Goal: Find specific page/section: Find specific page/section

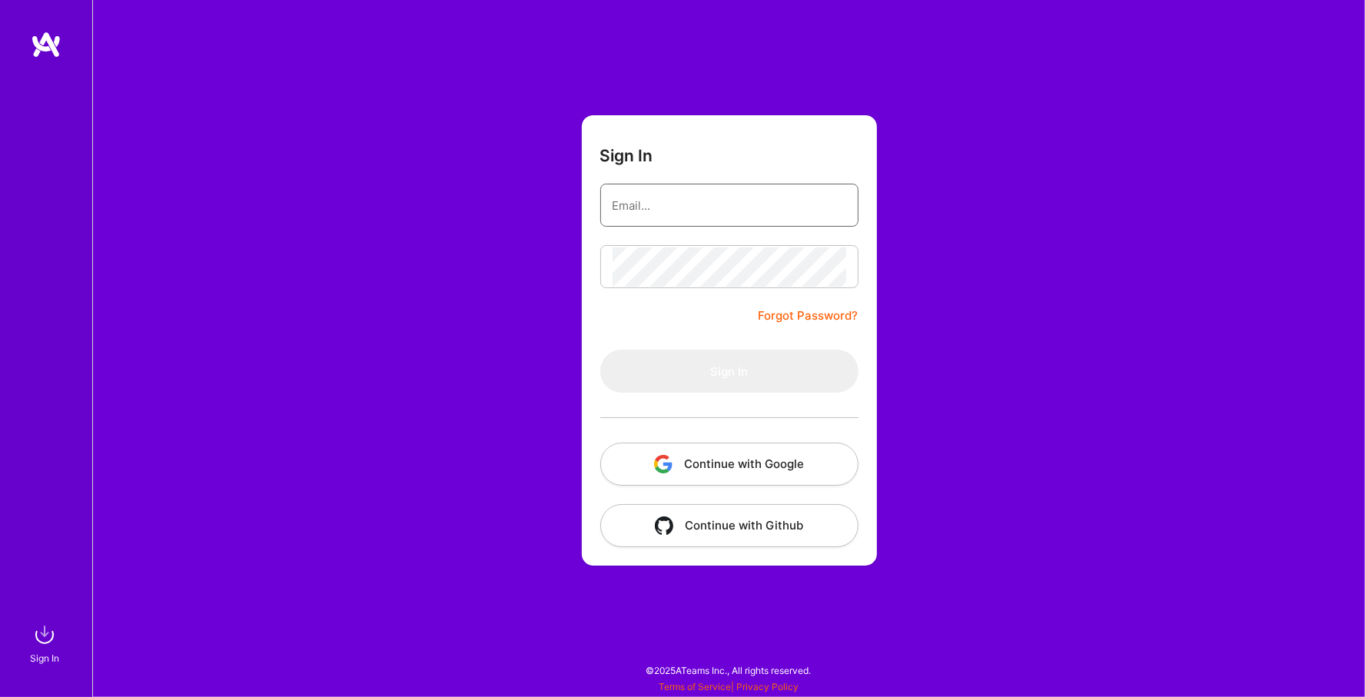
click at [735, 212] on input "email" at bounding box center [729, 205] width 234 height 39
click at [703, 468] on button "Continue with Google" at bounding box center [729, 464] width 258 height 43
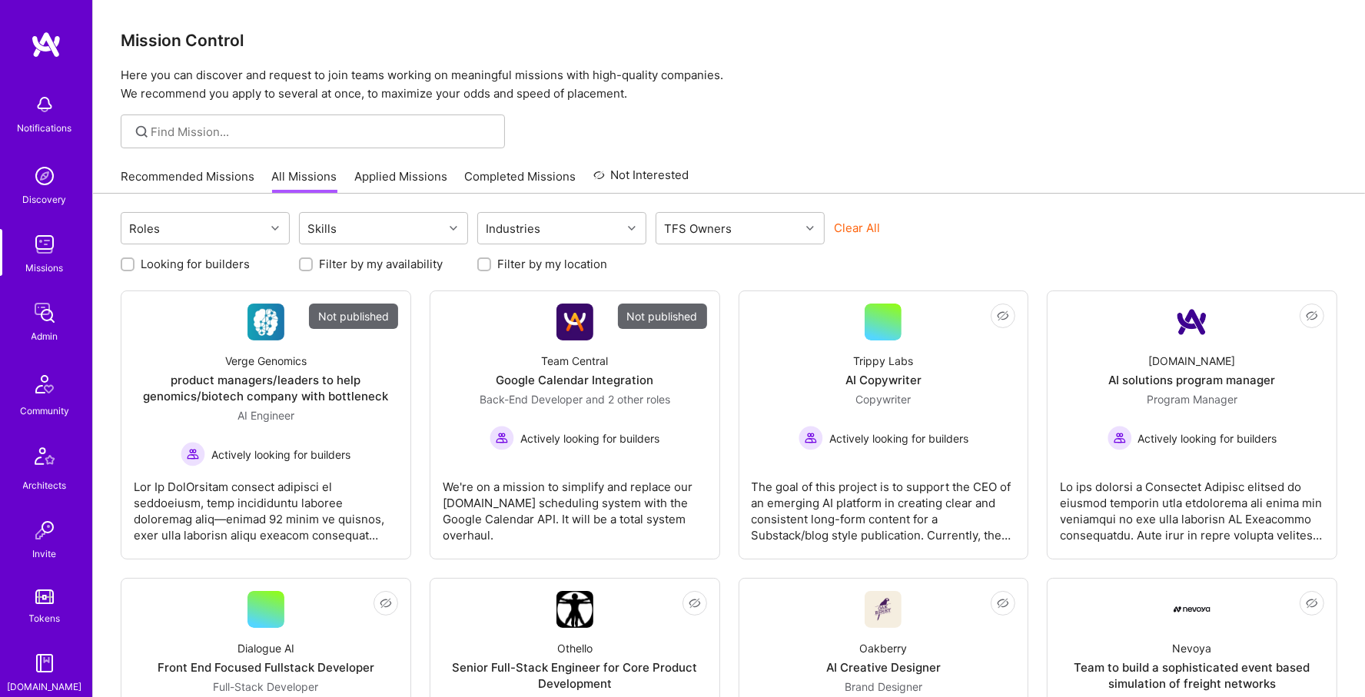
click at [51, 331] on div "Admin" at bounding box center [45, 336] width 27 height 16
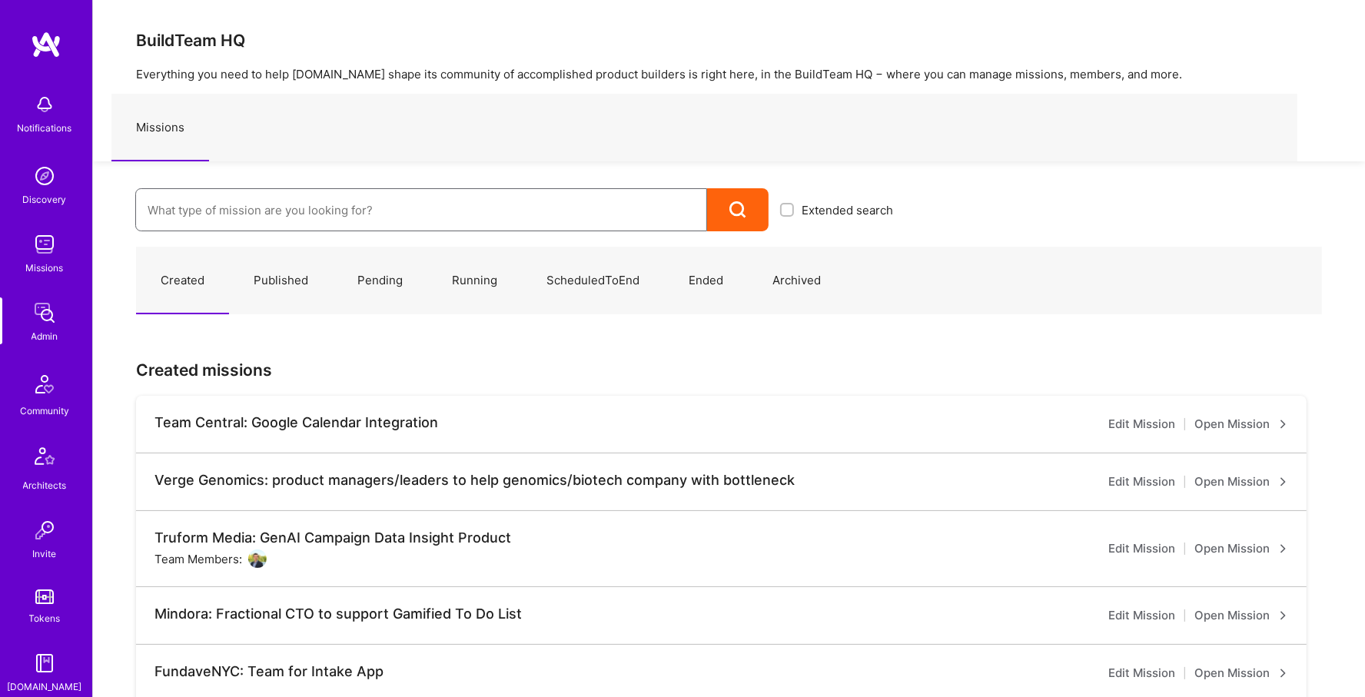
click at [234, 223] on input at bounding box center [421, 210] width 547 height 39
type input "v"
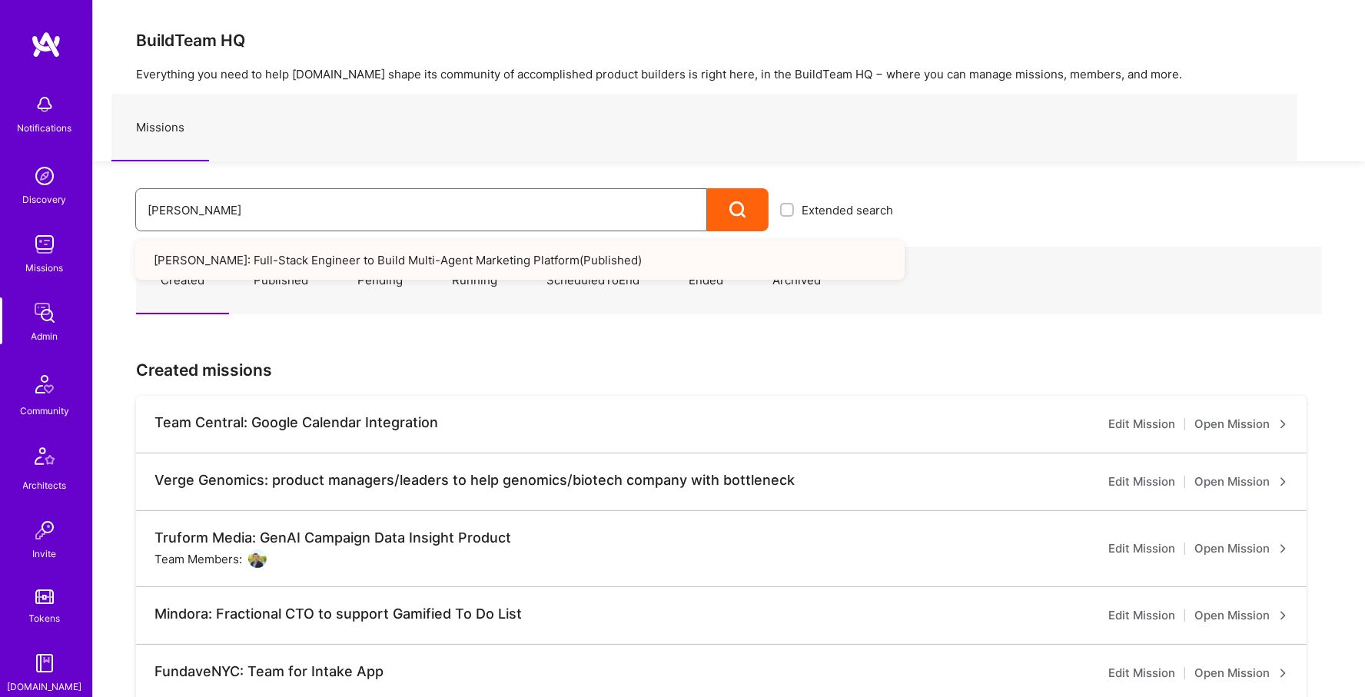
type input "[PERSON_NAME]"
click at [289, 272] on link "[PERSON_NAME]: Full-Stack Engineer to Build Multi-Agent Marketing Platform ( Pu…" at bounding box center [519, 260] width 769 height 39
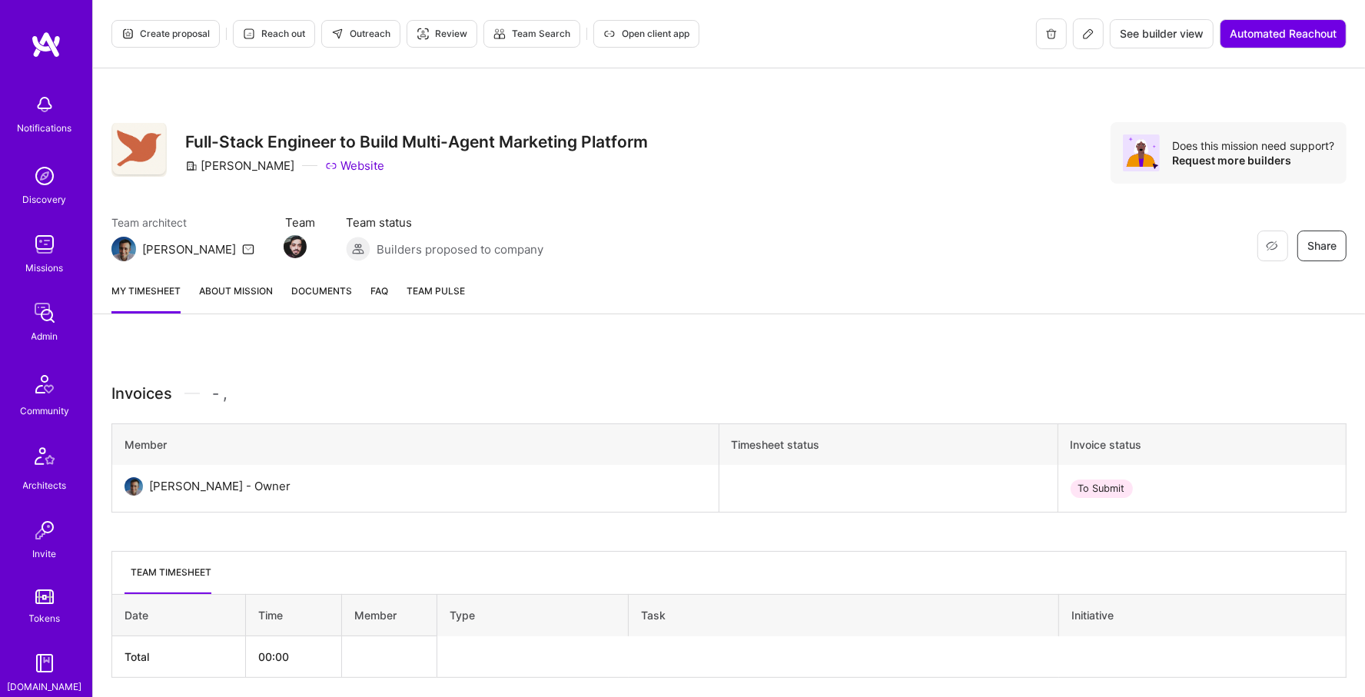
click at [1087, 29] on icon at bounding box center [1088, 34] width 12 height 12
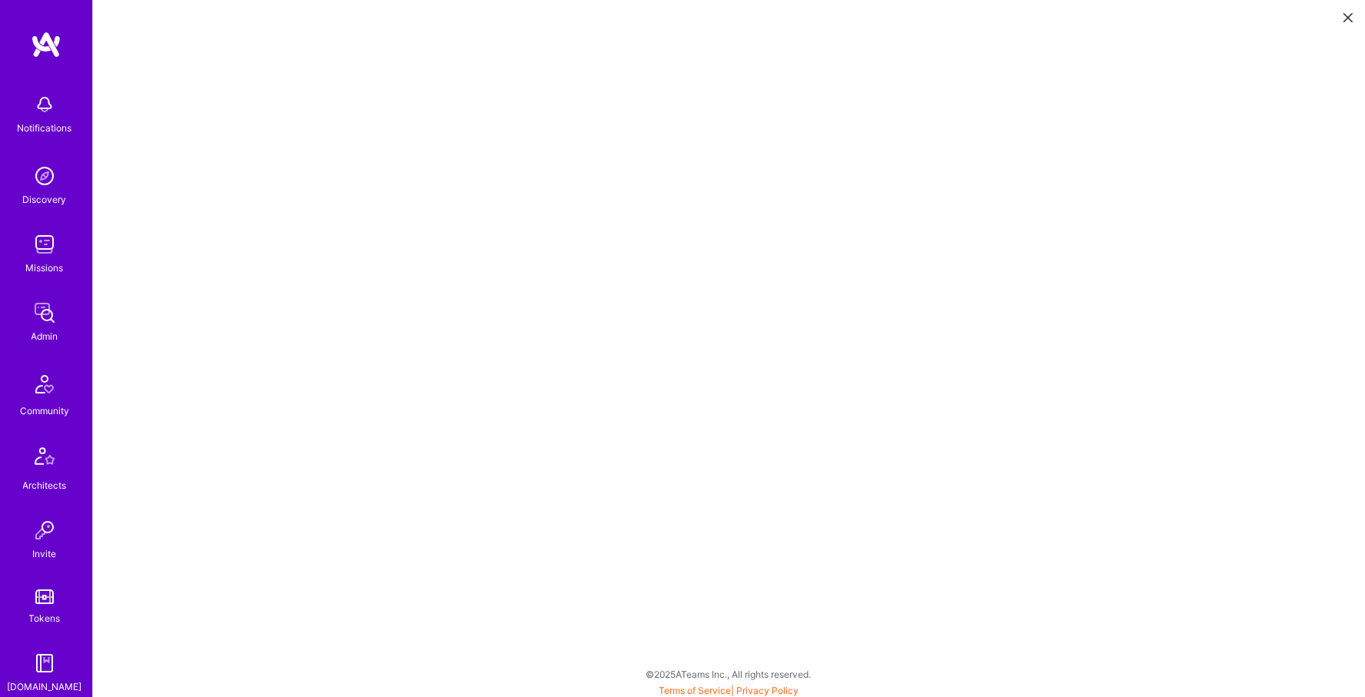
click at [44, 304] on img at bounding box center [44, 312] width 31 height 31
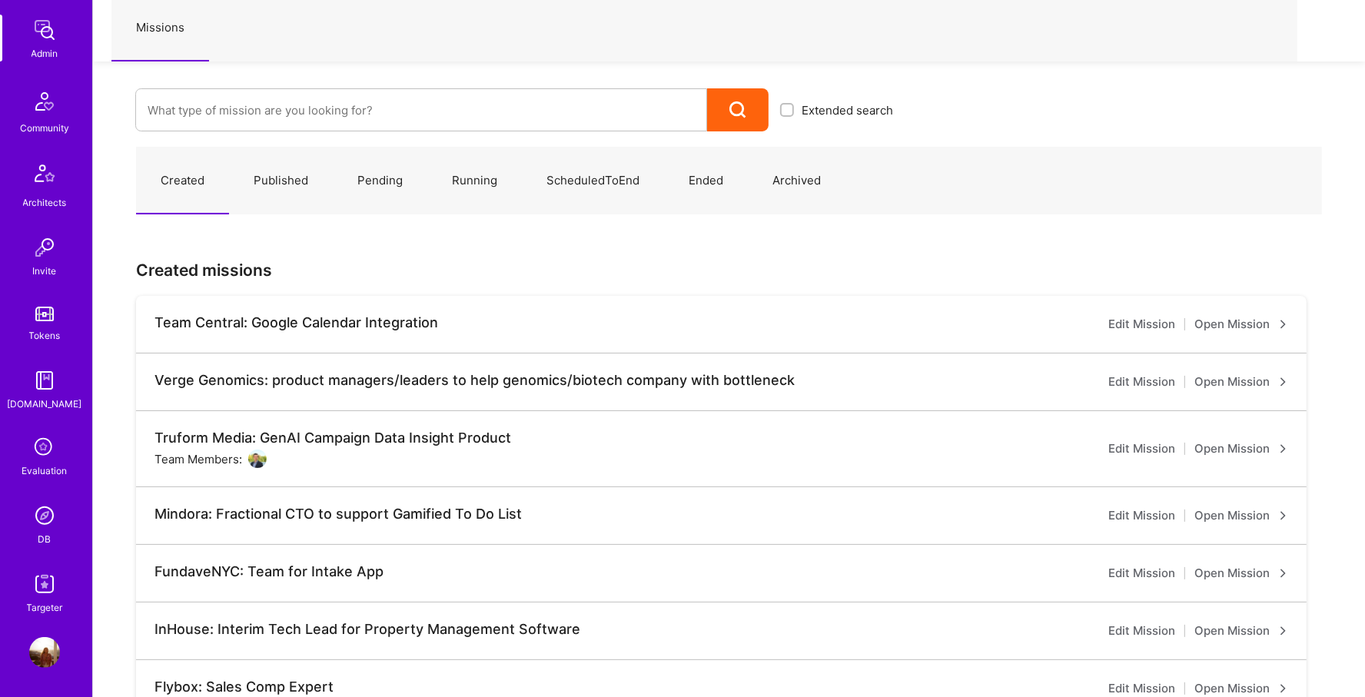
scroll to position [106, 0]
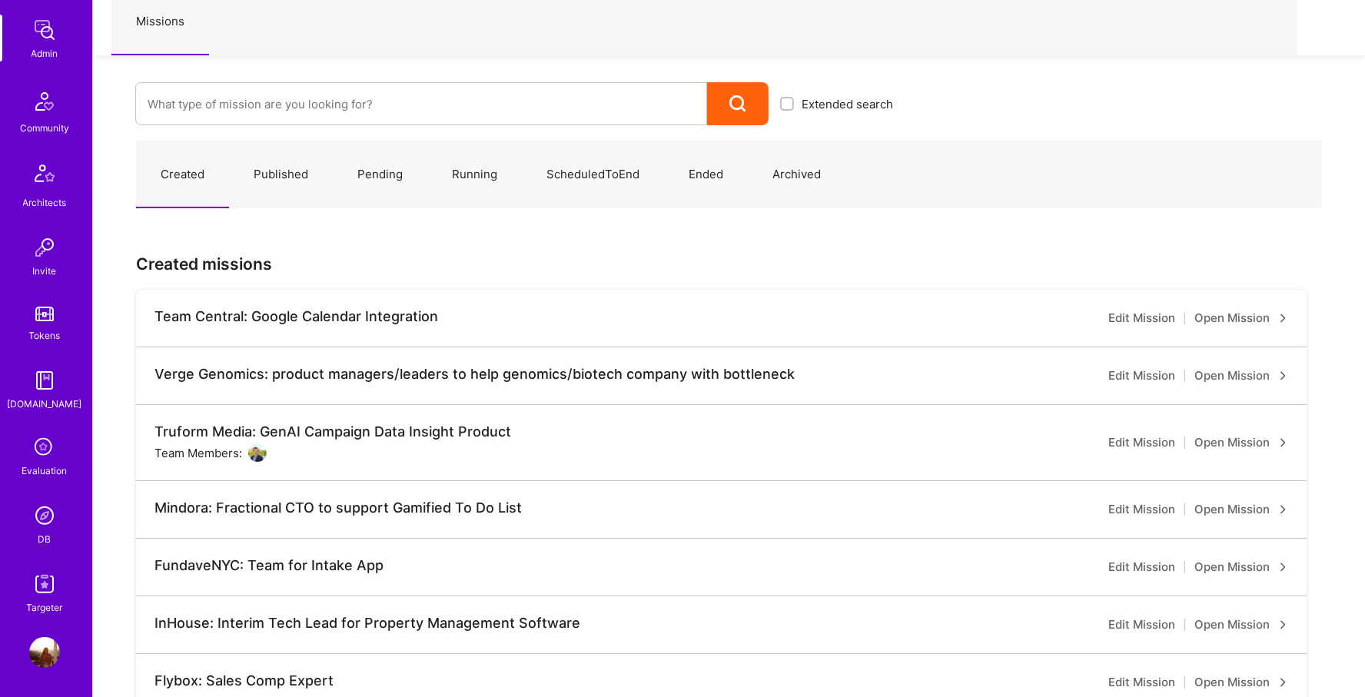
click at [16, 492] on div "Notifications Discovery Missions Admin Community Architects Invite Tokens A.Gui…" at bounding box center [46, 209] width 92 height 812
click at [256, 105] on input at bounding box center [421, 104] width 547 height 39
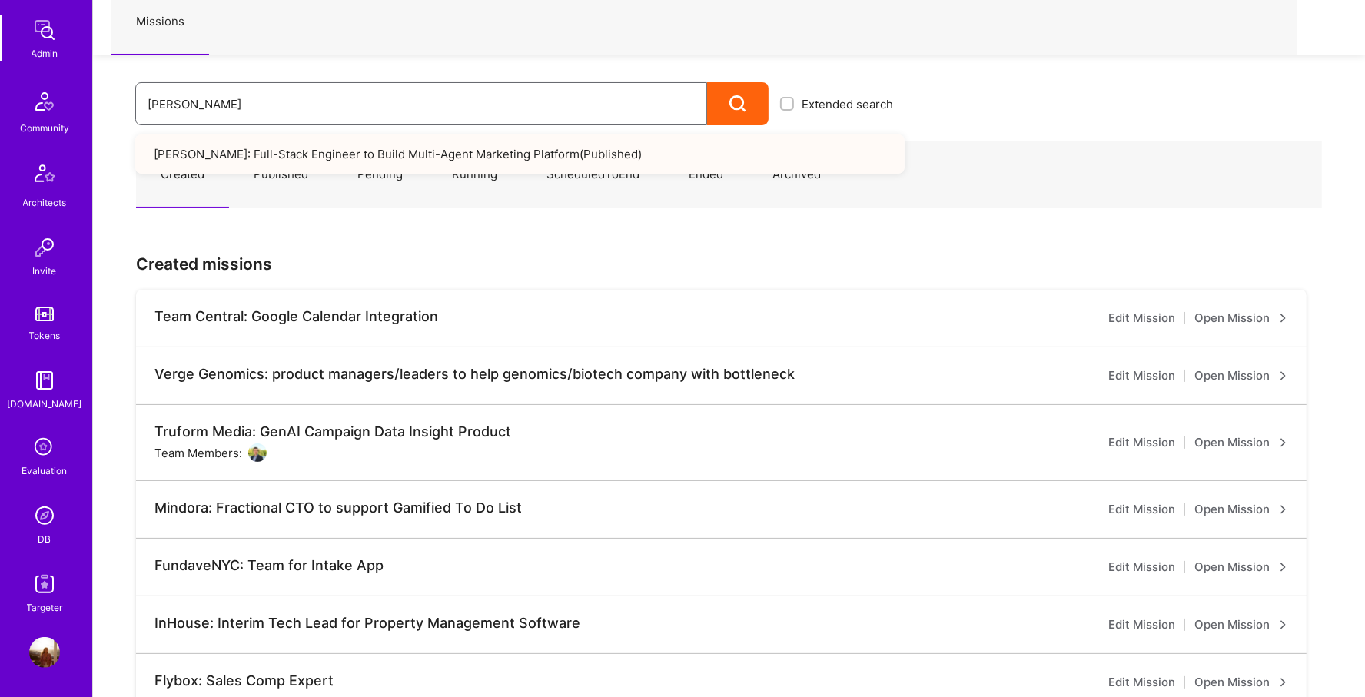
type input "[PERSON_NAME]"
click at [370, 156] on link "Robynn AI: Full-Stack Engineer to Build Multi-Agent Marketing Platform ( Publis…" at bounding box center [519, 153] width 769 height 39
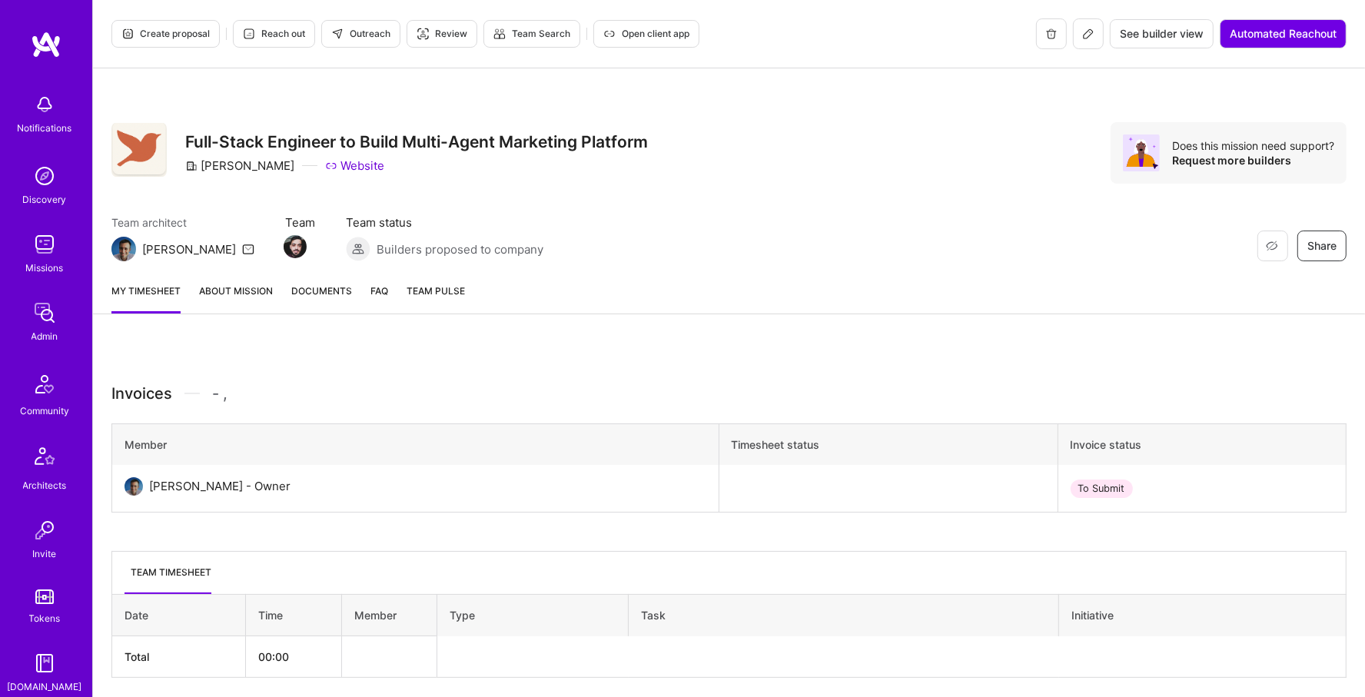
click at [43, 327] on img at bounding box center [44, 312] width 31 height 31
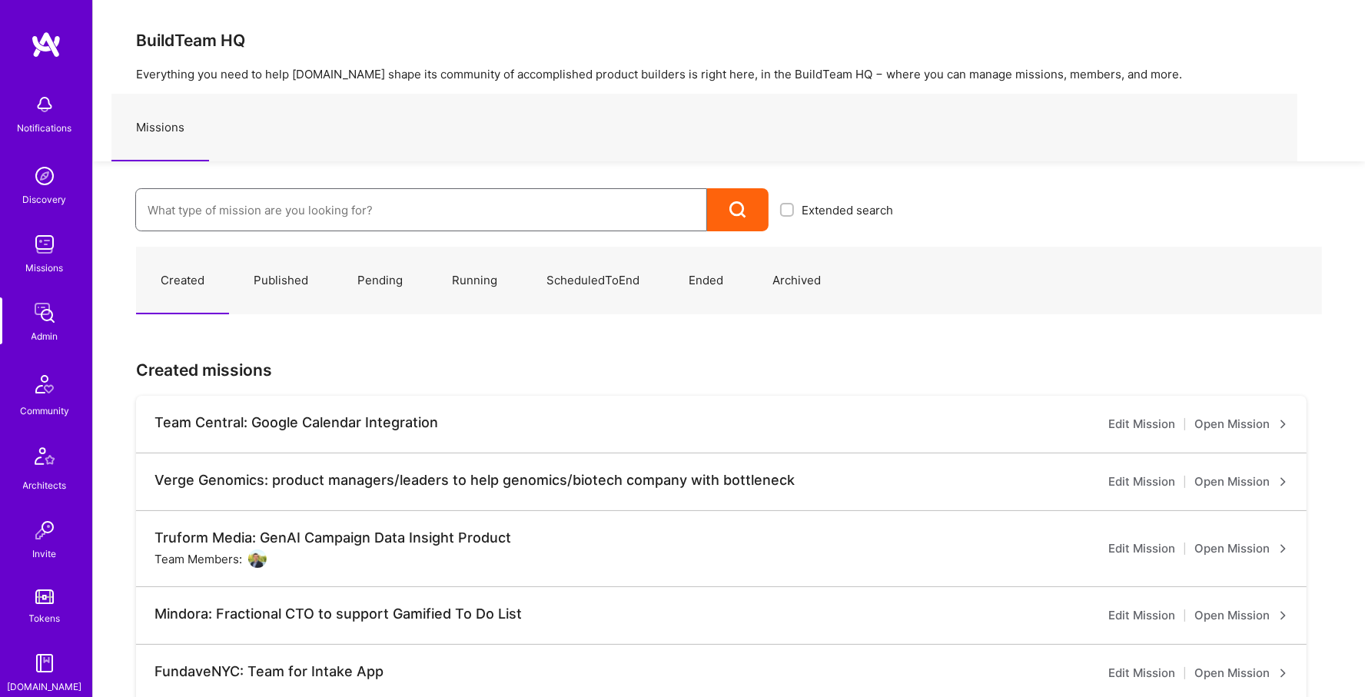
click at [265, 207] on input at bounding box center [421, 210] width 547 height 39
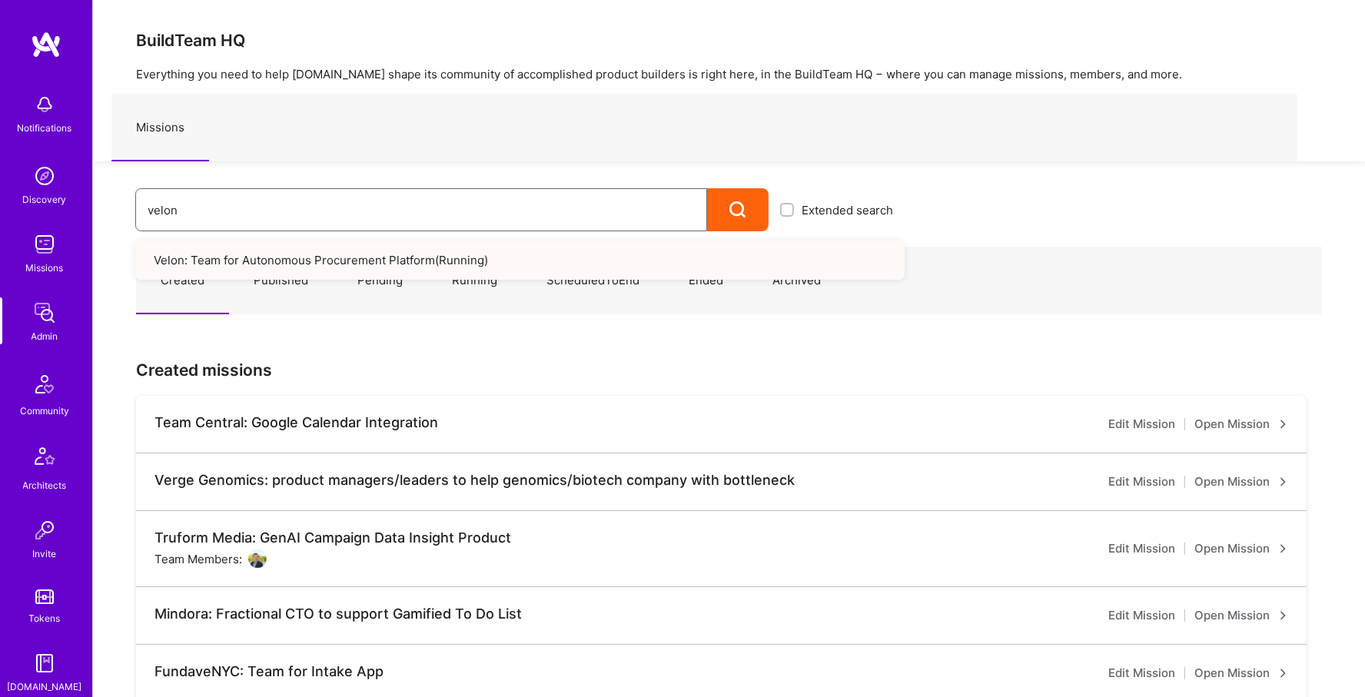
type input "velon"
click at [311, 245] on link "Velon: Team for Autonomous Procurement Platform ( Running )" at bounding box center [519, 260] width 769 height 39
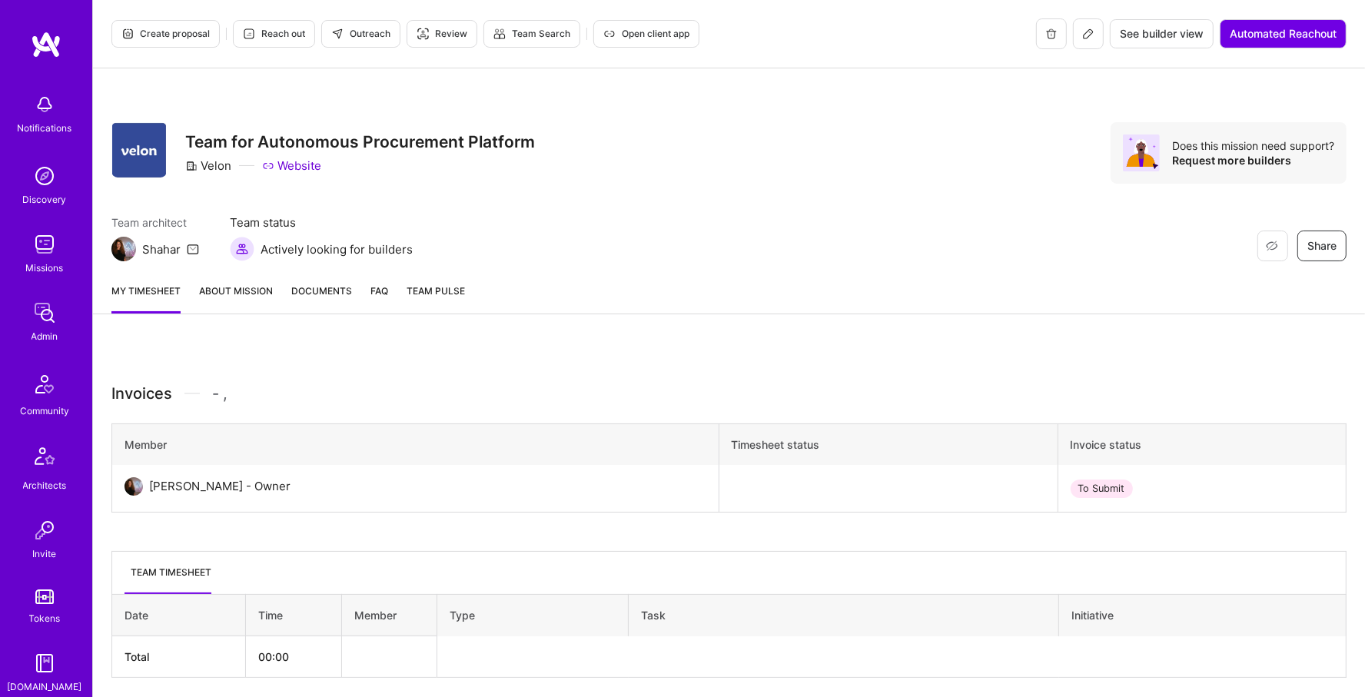
click at [1090, 32] on icon at bounding box center [1087, 33] width 9 height 9
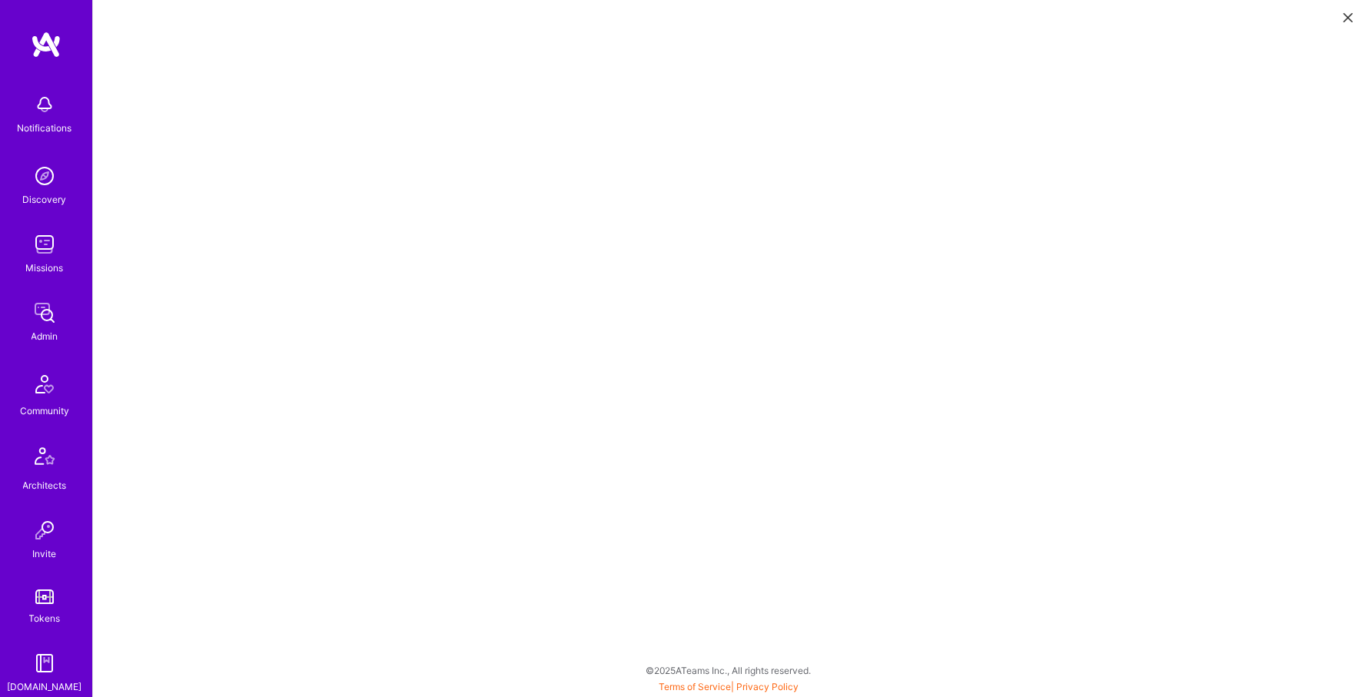
scroll to position [4, 0]
click at [70, 307] on link "Admin" at bounding box center [44, 320] width 95 height 47
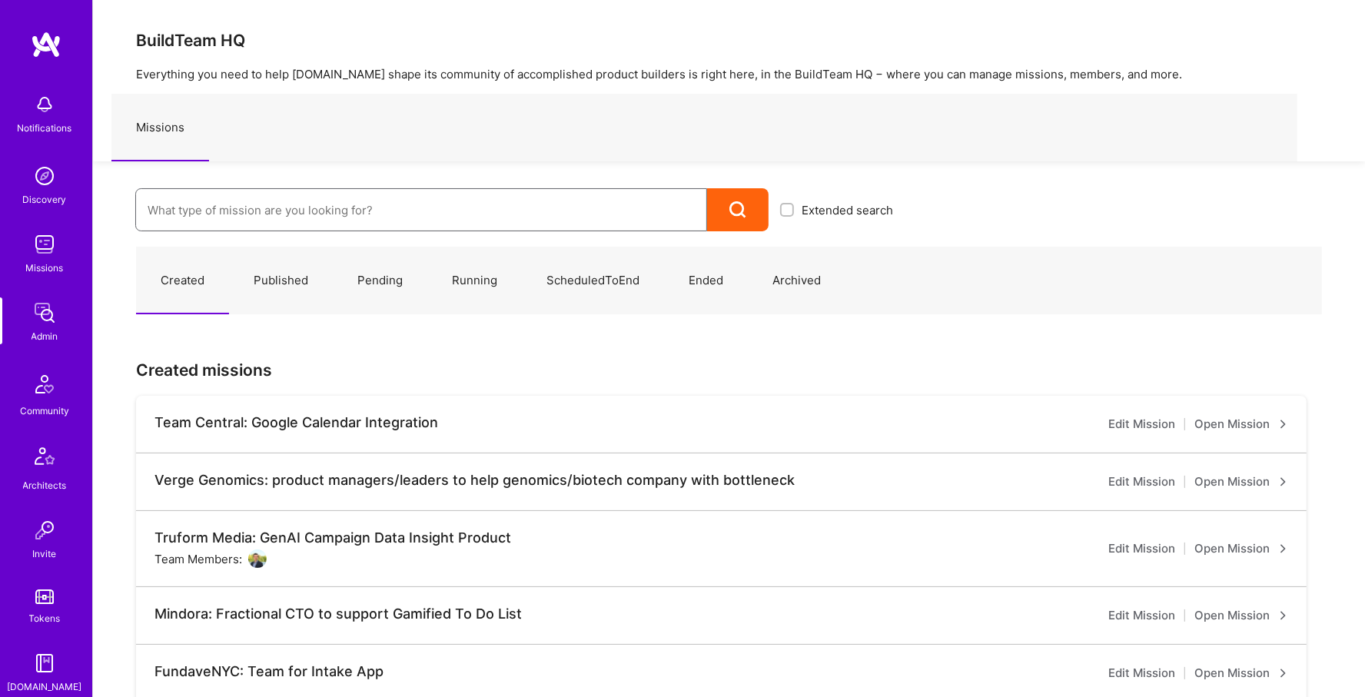
click at [327, 214] on input at bounding box center [421, 210] width 547 height 39
type input "[PERSON_NAME]"
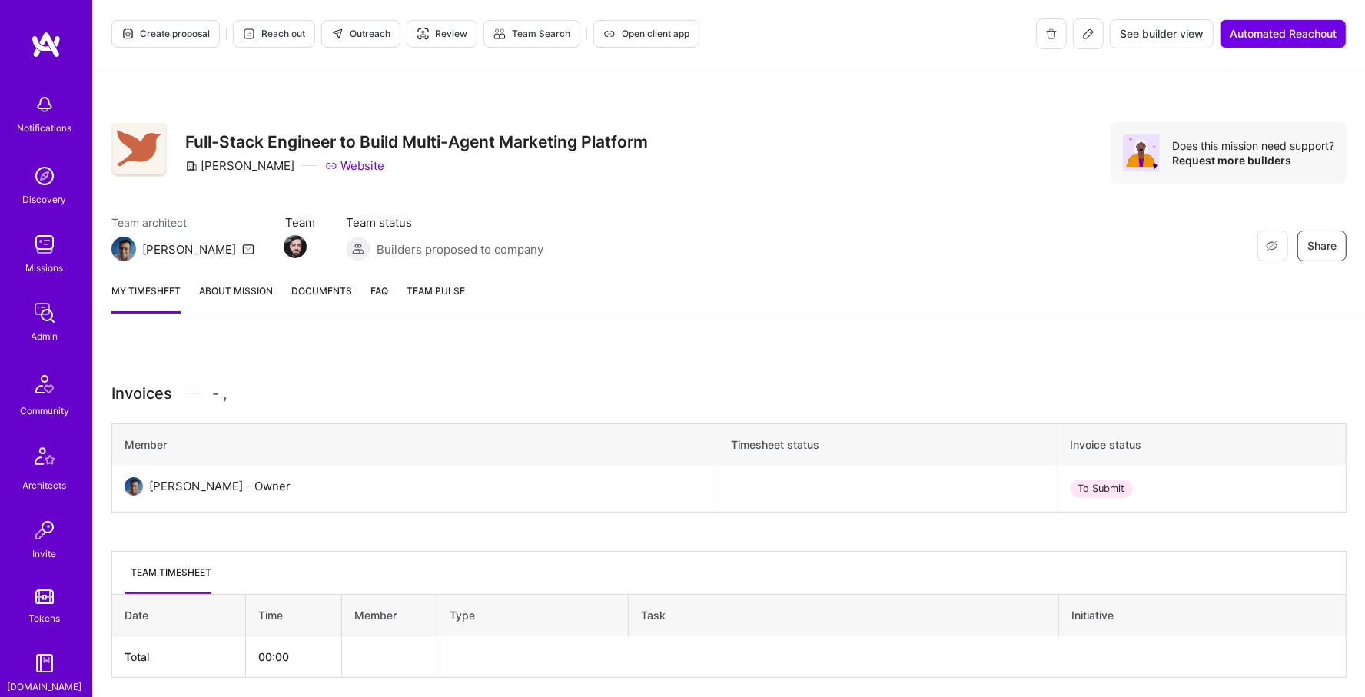
click at [1089, 38] on icon at bounding box center [1088, 34] width 12 height 12
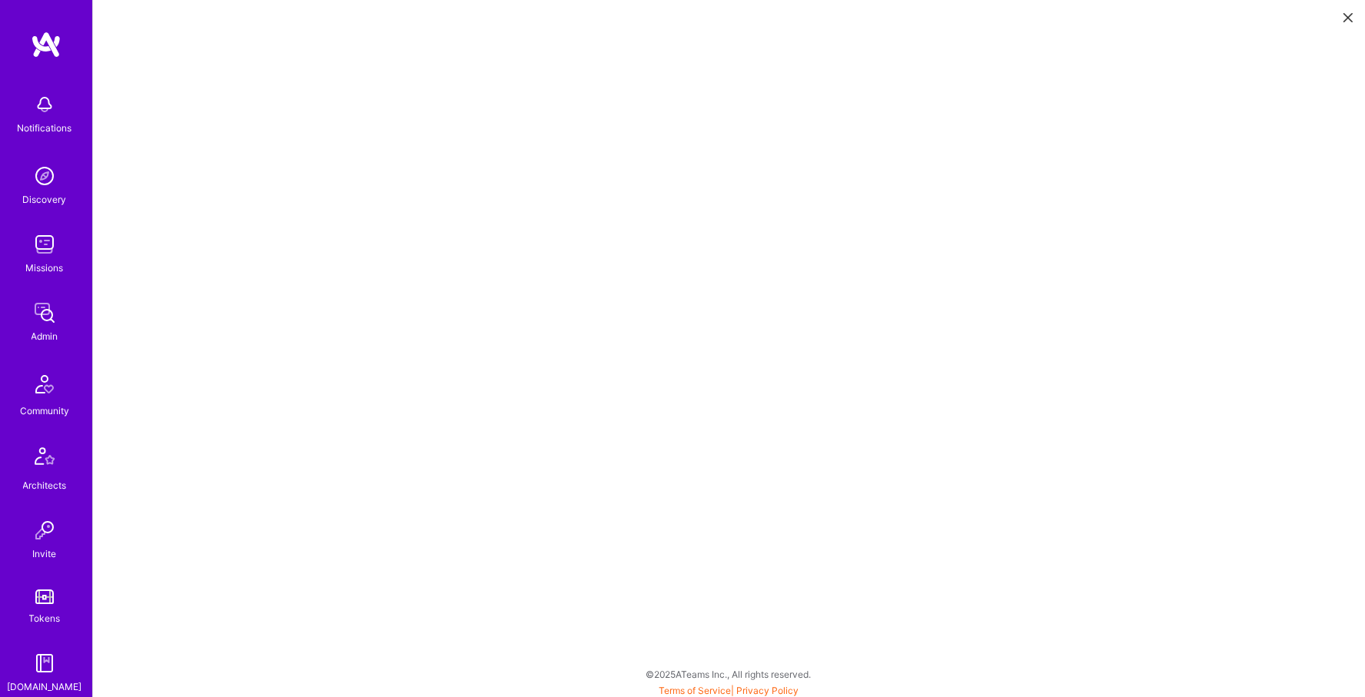
click at [52, 304] on img at bounding box center [44, 312] width 31 height 31
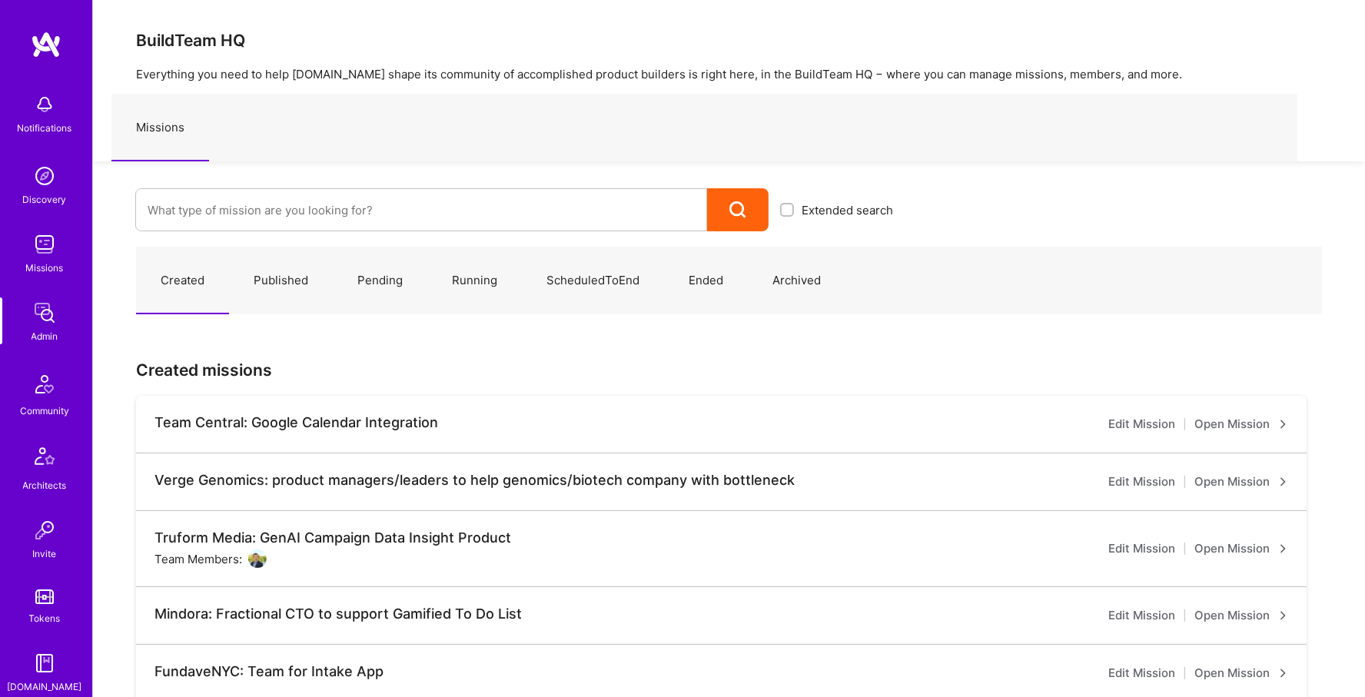
click at [358, 181] on div "Extended search" at bounding box center [498, 196] width 811 height 70
click at [327, 212] on input at bounding box center [421, 210] width 547 height 39
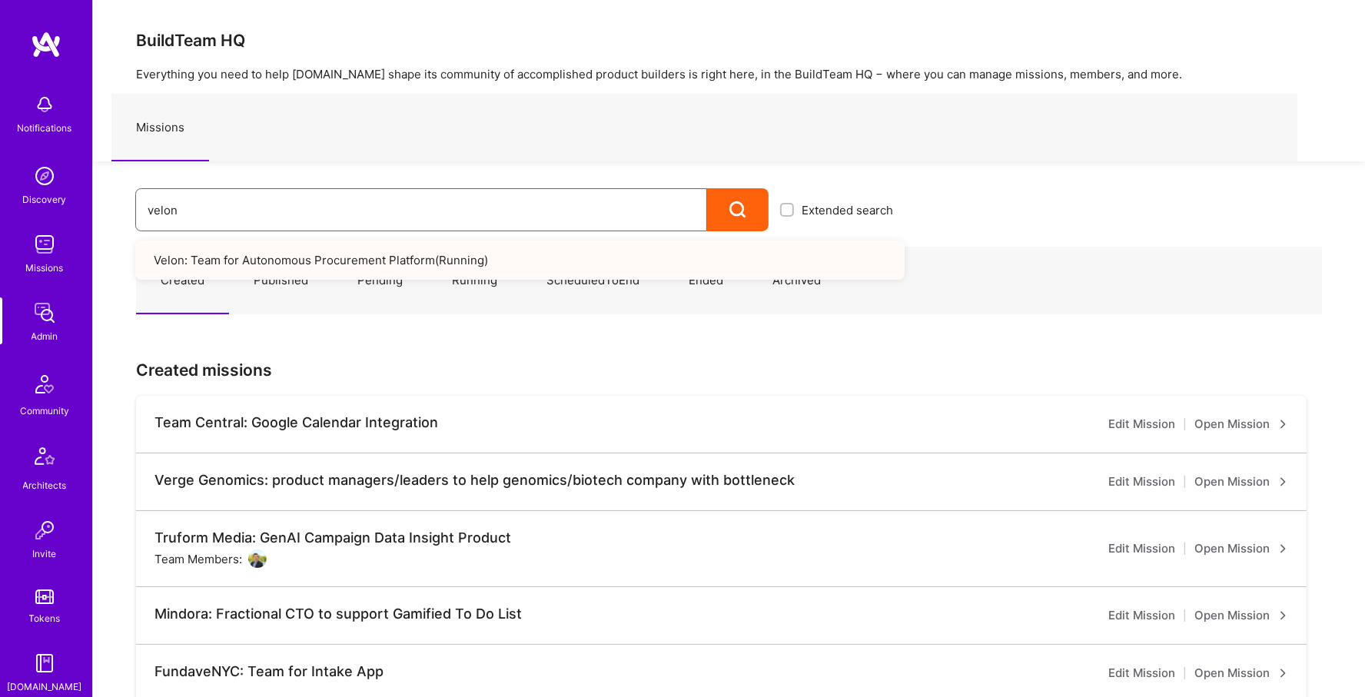
type input "velon"
click at [293, 257] on link "Velon: Team for Autonomous Procurement Platform ( Running )" at bounding box center [519, 260] width 769 height 39
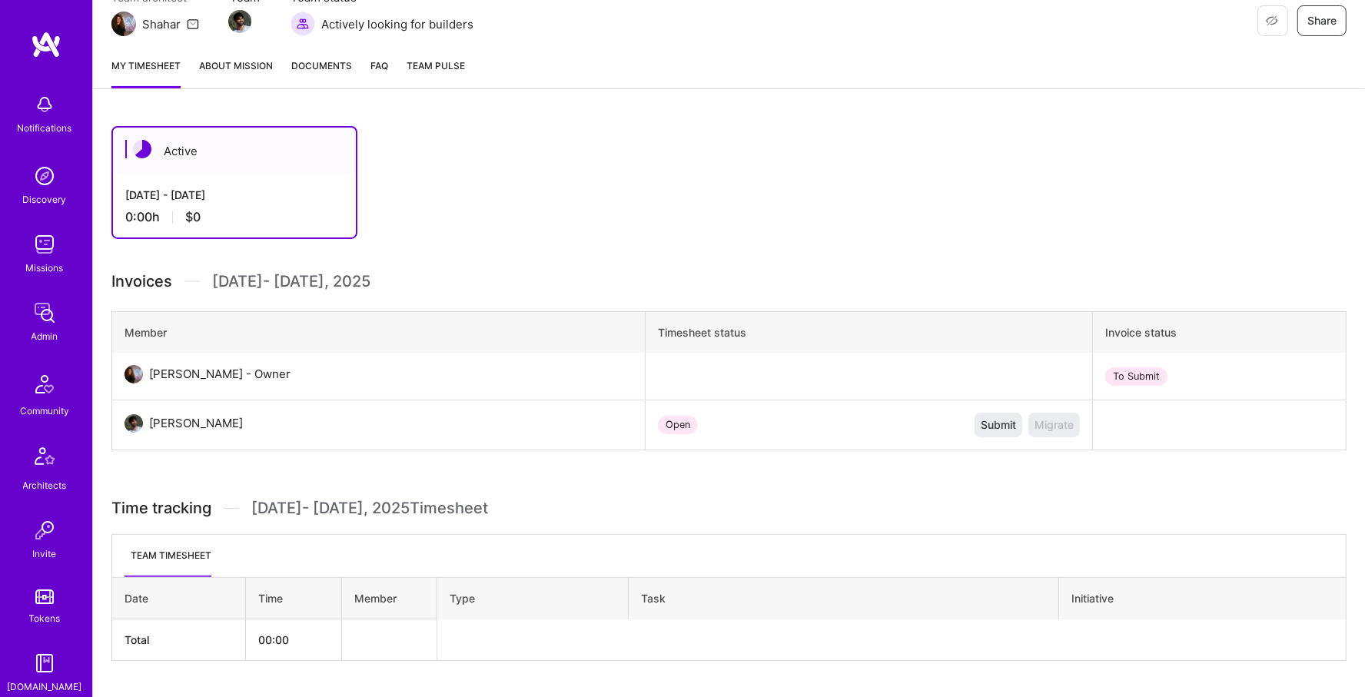
scroll to position [261, 0]
